Goal: Information Seeking & Learning: Learn about a topic

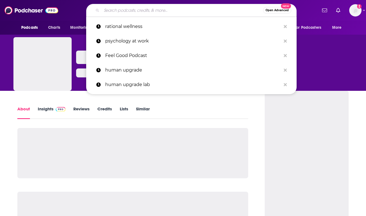
click at [137, 11] on input "Search podcasts, credits, & more..." at bounding box center [181, 10] width 161 height 9
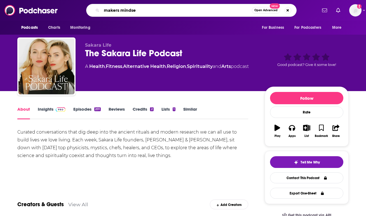
type input "makers mindset"
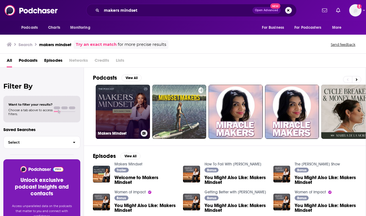
click at [132, 114] on link "Makers Mindset" at bounding box center [123, 112] width 54 height 54
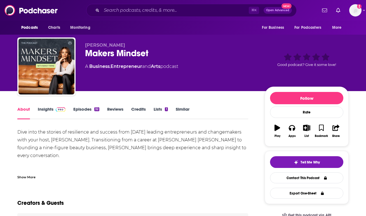
click at [53, 109] on span at bounding box center [59, 108] width 12 height 5
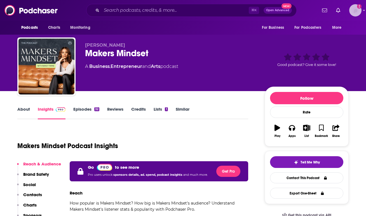
click at [359, 13] on img "Logged in as autumncomm" at bounding box center [355, 10] width 12 height 12
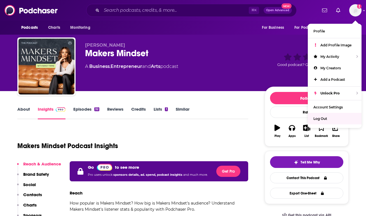
click at [219, 110] on div "About Insights Episodes 32 Reviews Credits Lists 1 Similar" at bounding box center [132, 113] width 231 height 14
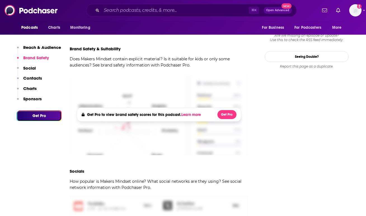
scroll to position [363, 0]
